Goal: Obtain resource: Download file/media

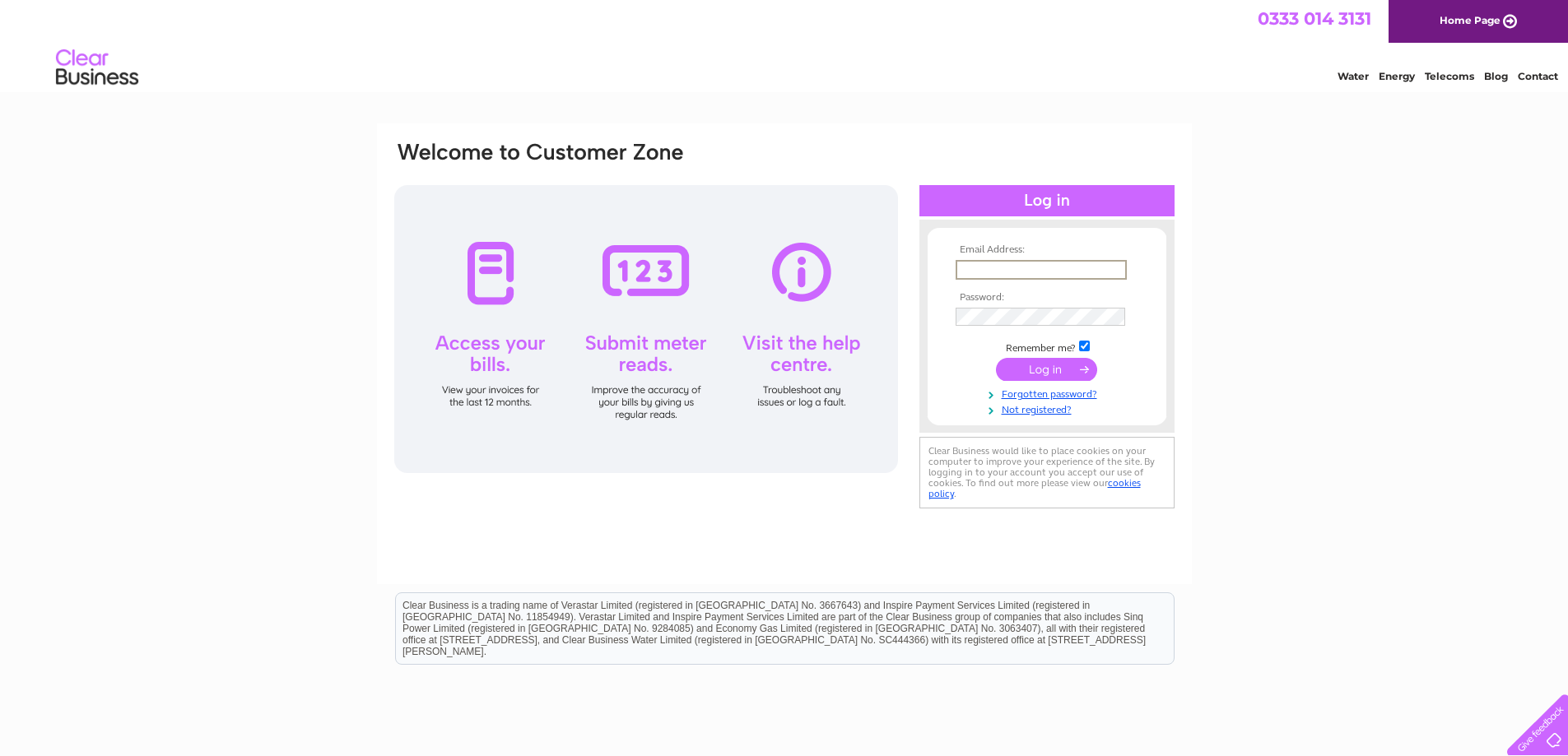
click at [1020, 263] on input "text" at bounding box center [1041, 270] width 171 height 20
type input "wilma.dorrans@ckdgalbraith.co.uk"
click at [1065, 330] on td at bounding box center [1047, 334] width 191 height 8
click at [996, 358] on input "submit" at bounding box center [1046, 368] width 101 height 23
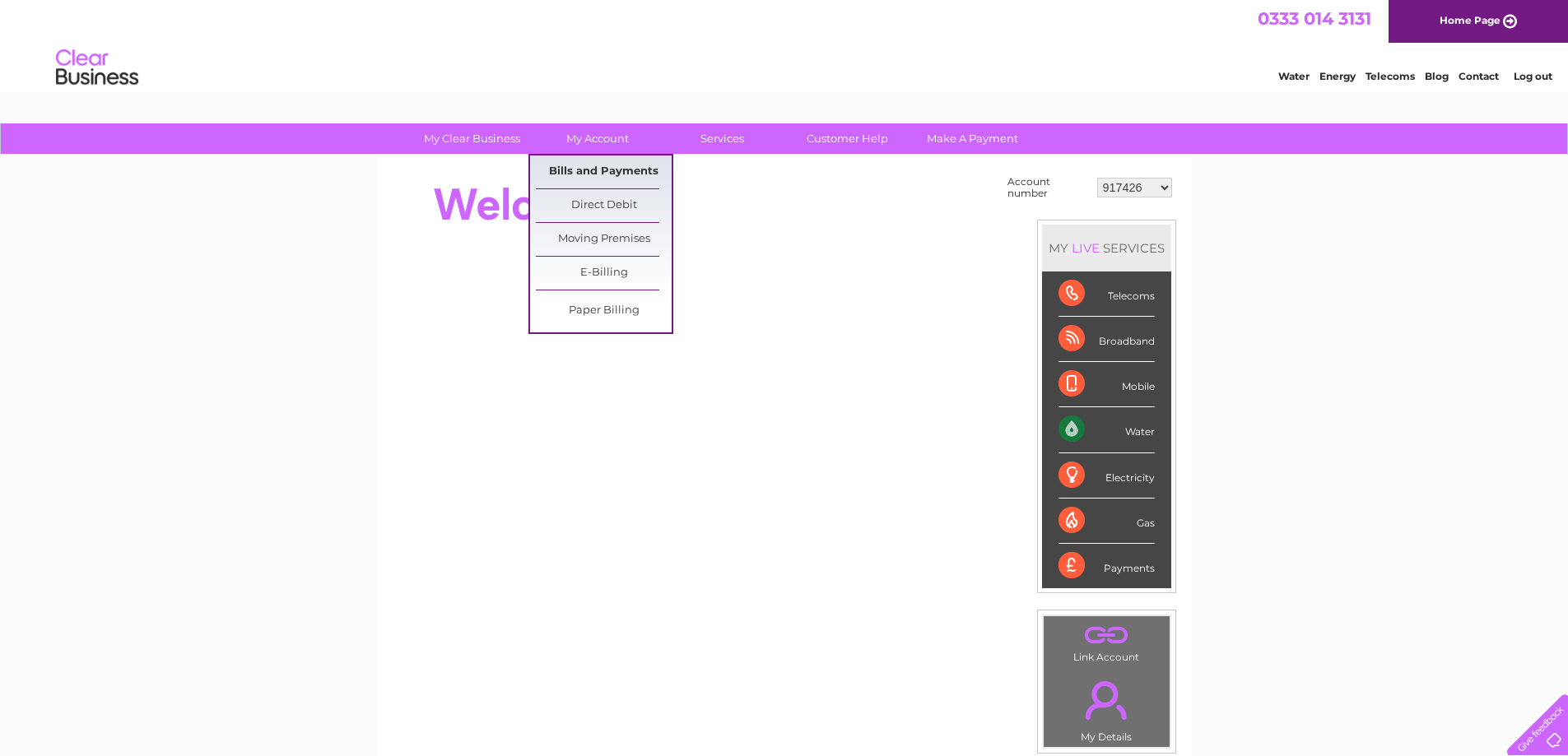
click at [592, 164] on link "Bills and Payments" at bounding box center [603, 172] width 136 height 33
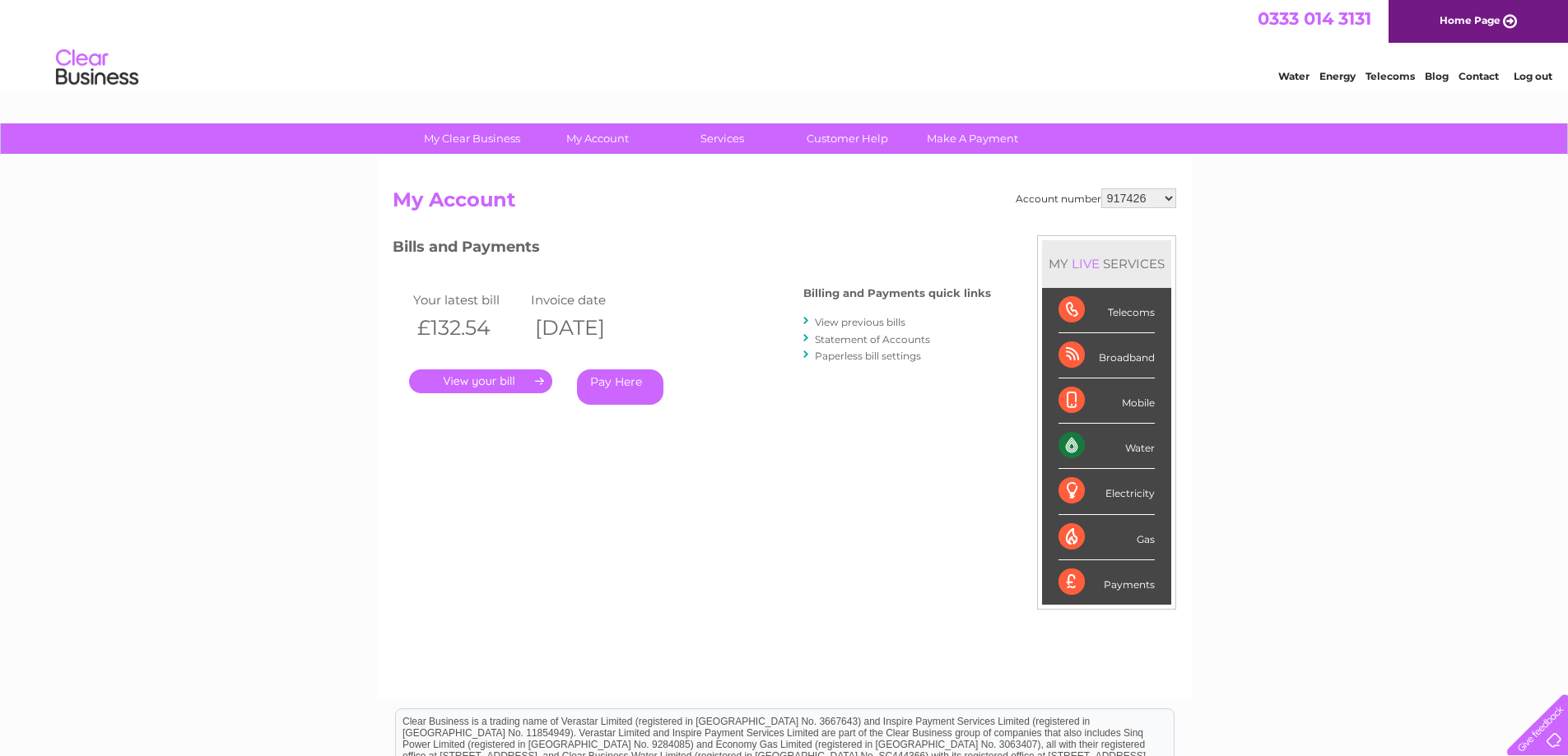
click at [465, 378] on link "." at bounding box center [480, 381] width 143 height 24
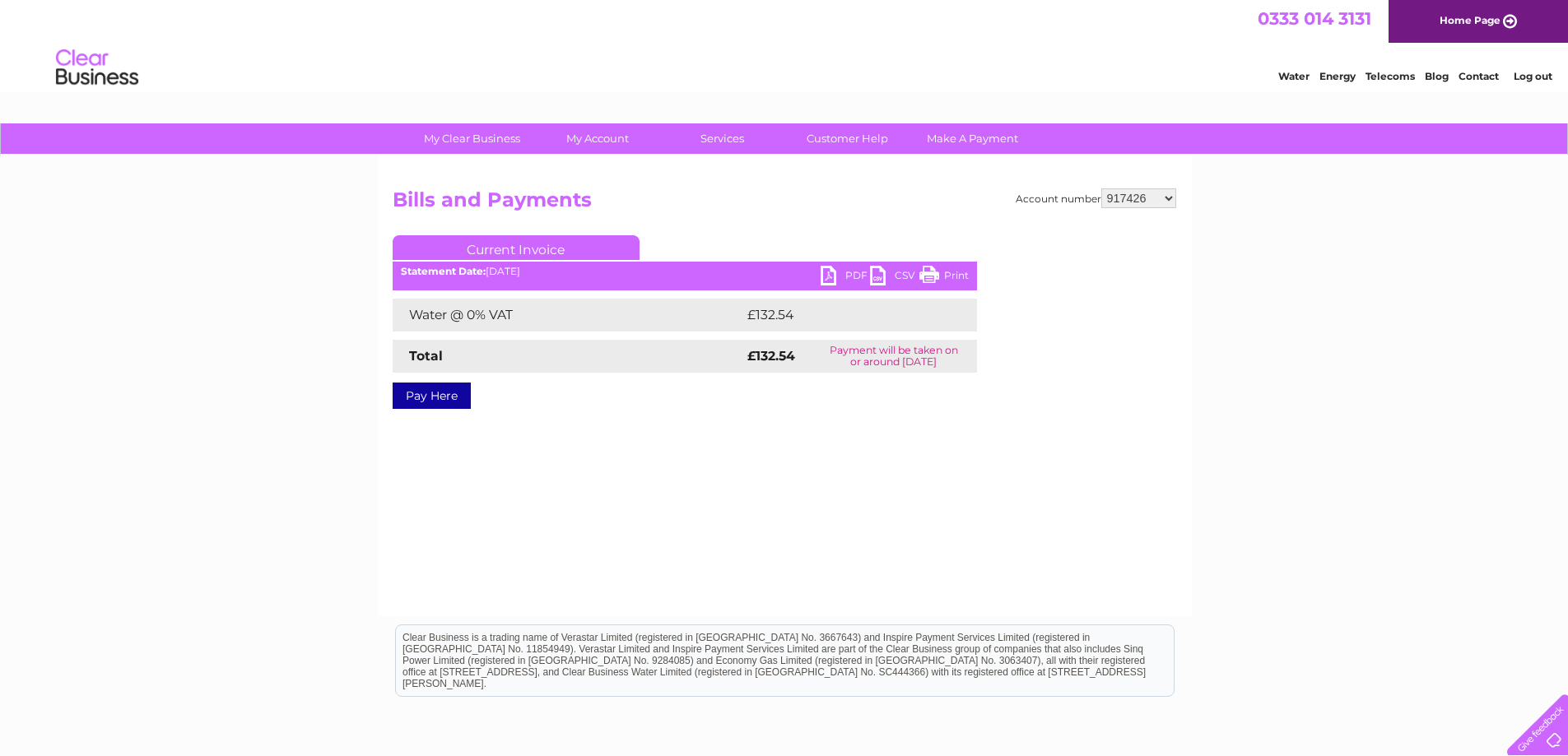
click at [830, 272] on link "PDF" at bounding box center [845, 277] width 49 height 24
click at [1162, 201] on select "917426 30273977" at bounding box center [1138, 198] width 75 height 20
select select "30273977"
click at [1101, 188] on select "917426 30273977" at bounding box center [1138, 198] width 75 height 20
click at [824, 272] on link "PDF" at bounding box center [845, 277] width 49 height 24
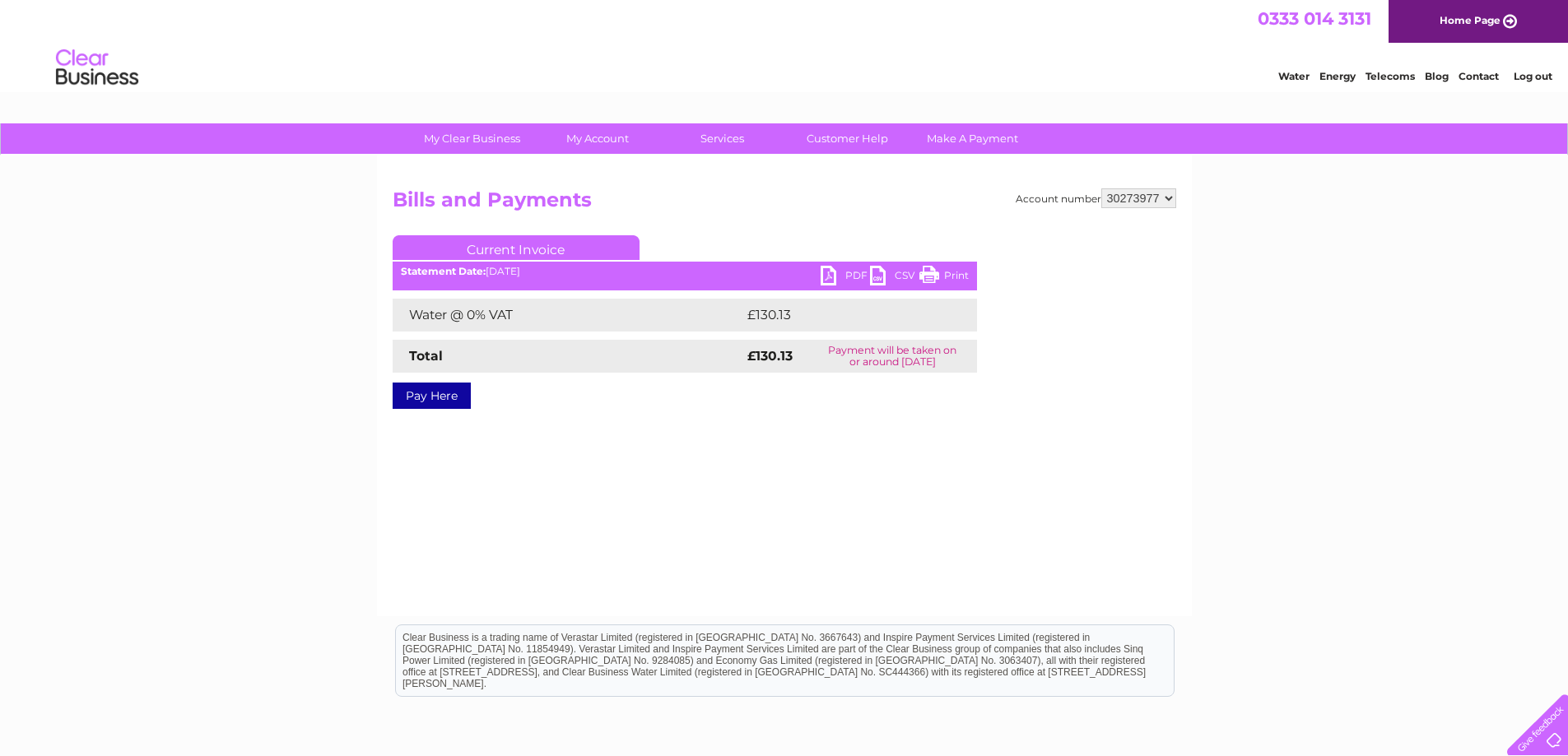
click at [1544, 73] on link "Log out" at bounding box center [1533, 76] width 39 height 13
